Goal: Task Accomplishment & Management: Use online tool/utility

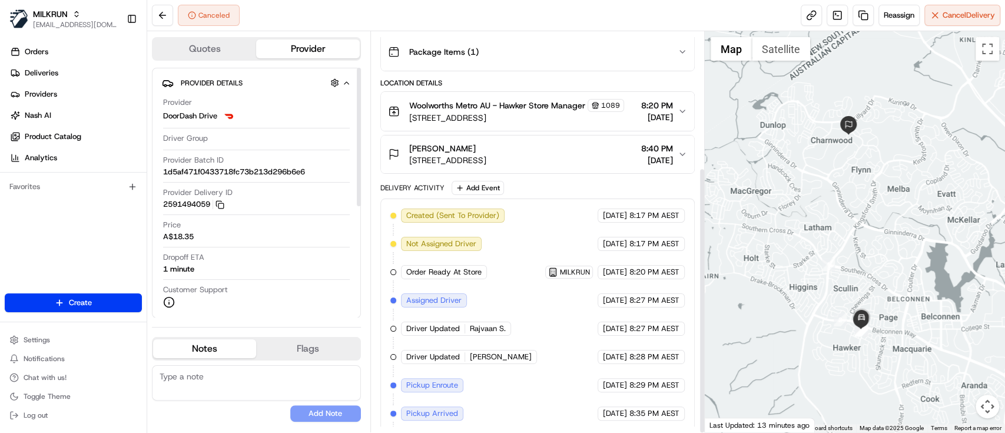
scroll to position [204, 0]
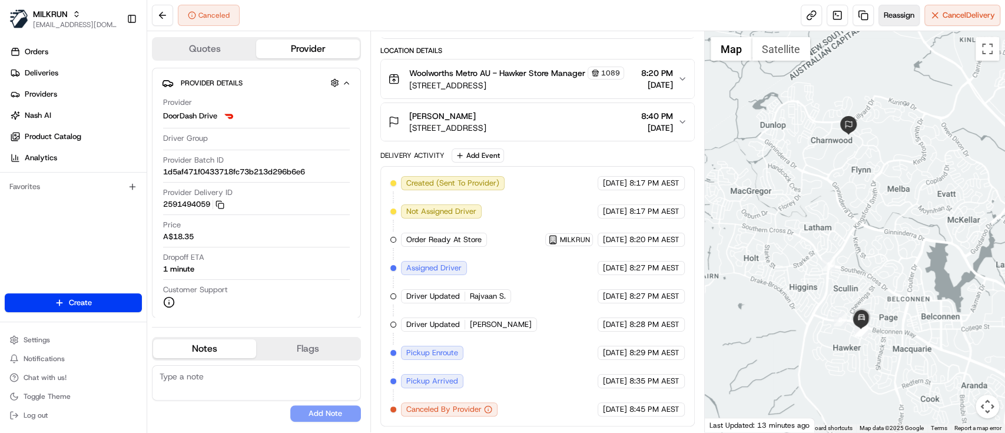
click at [895, 18] on span "Reassign" at bounding box center [898, 15] width 31 height 11
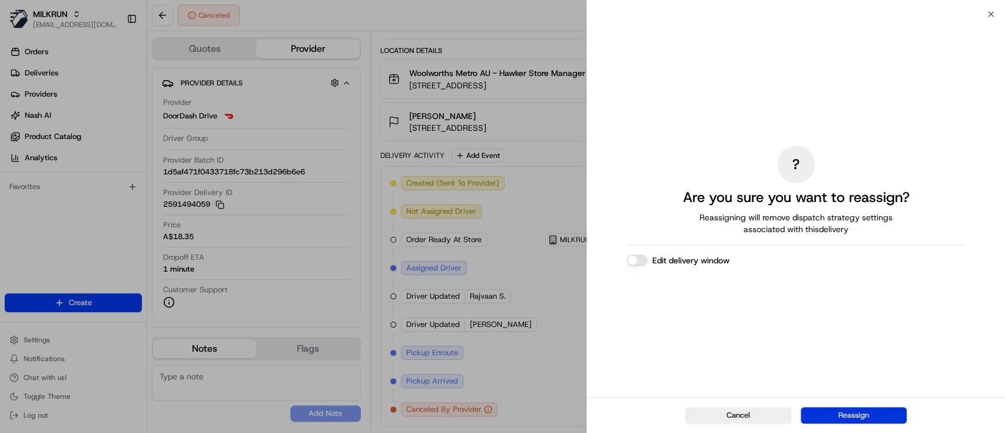
click at [854, 412] on button "Reassign" at bounding box center [853, 415] width 106 height 16
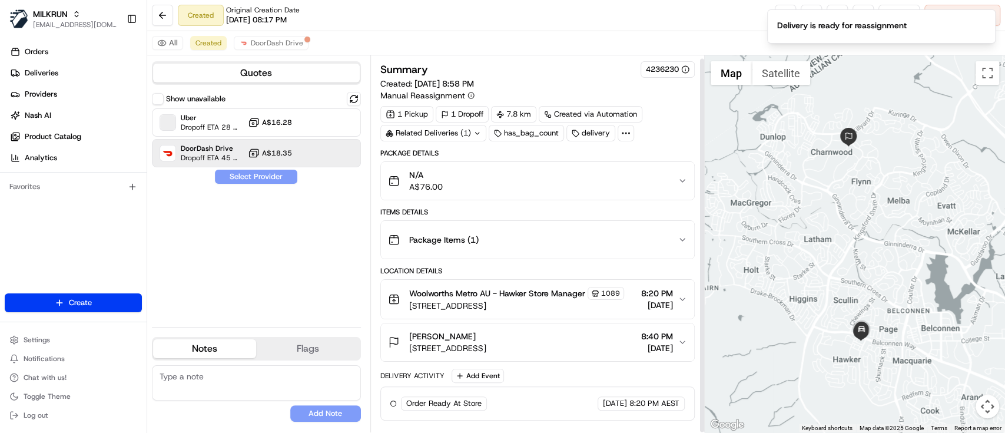
scroll to position [31, 0]
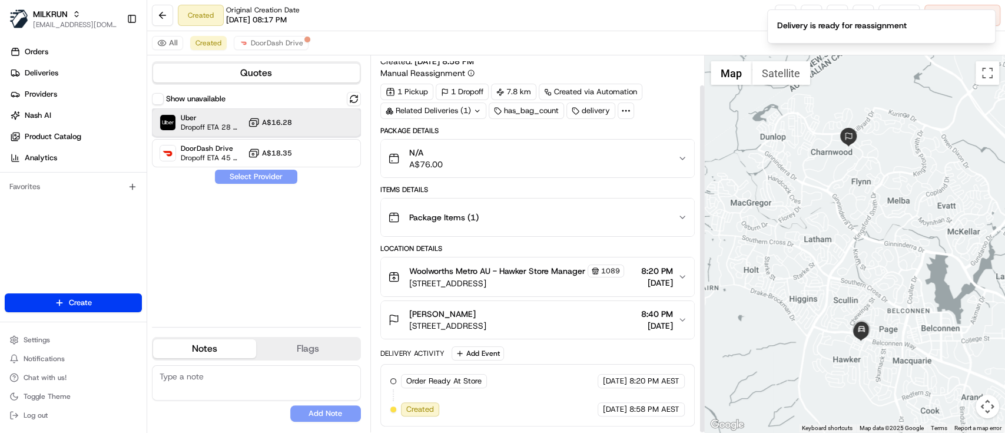
click at [215, 125] on span "Dropoff ETA 28 minutes" at bounding box center [212, 126] width 62 height 9
drag, startPoint x: 235, startPoint y: 175, endPoint x: 234, endPoint y: 109, distance: 65.4
click at [235, 177] on button "Assign Provider" at bounding box center [256, 177] width 84 height 14
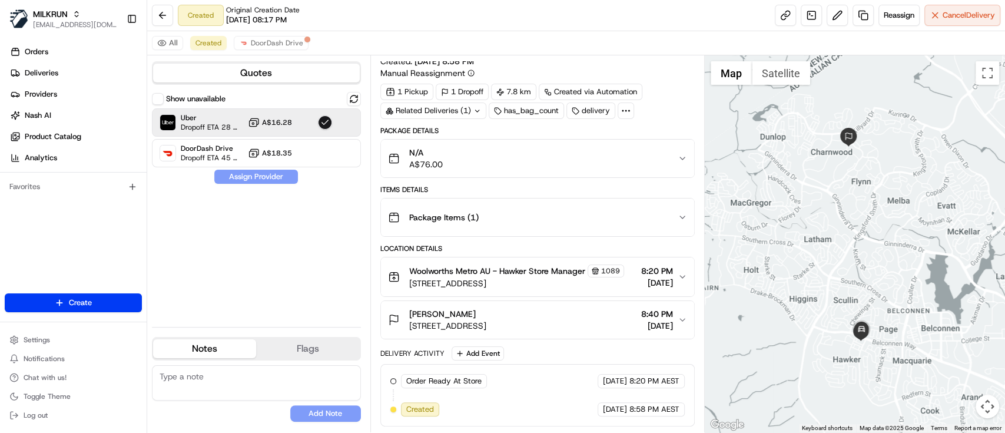
scroll to position [59, 0]
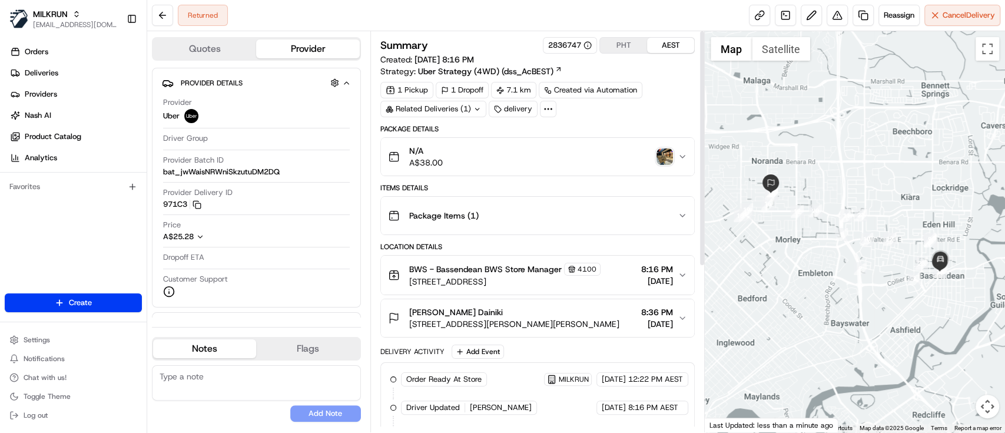
click at [664, 153] on img "button" at bounding box center [664, 156] width 16 height 16
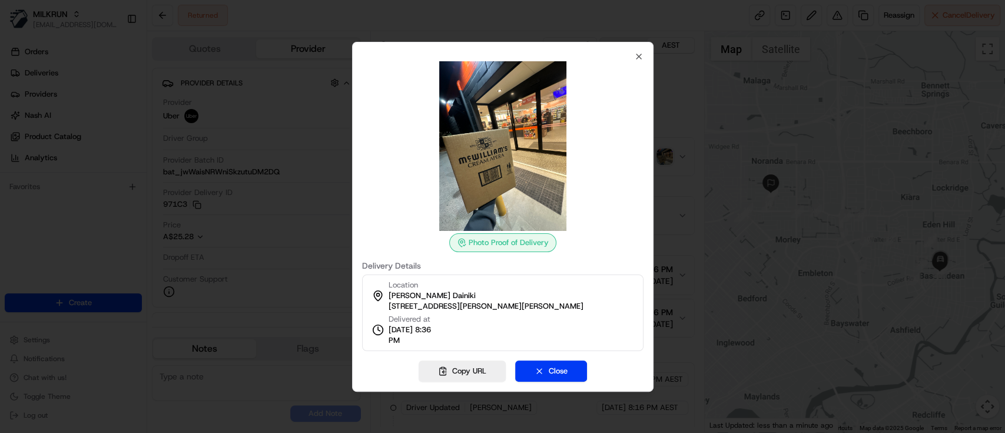
click at [748, 174] on div at bounding box center [502, 216] width 1005 height 433
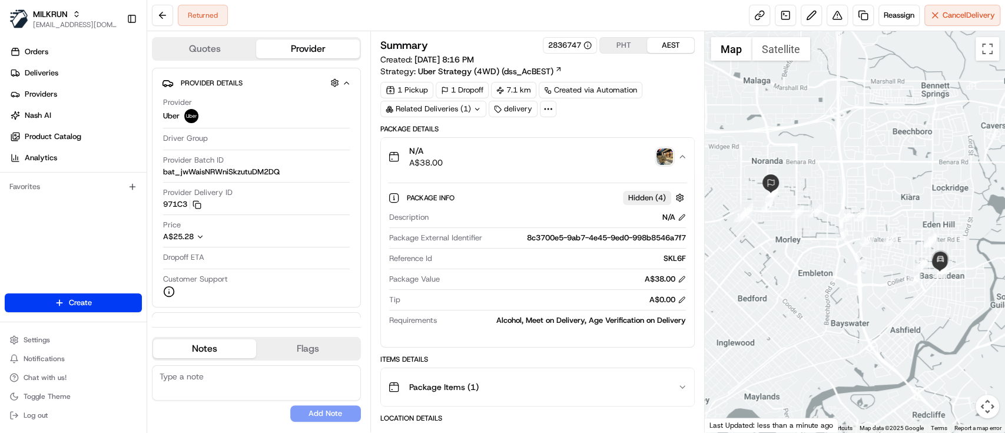
click at [683, 158] on icon "button" at bounding box center [681, 156] width 9 height 9
